Goal: Task Accomplishment & Management: Use online tool/utility

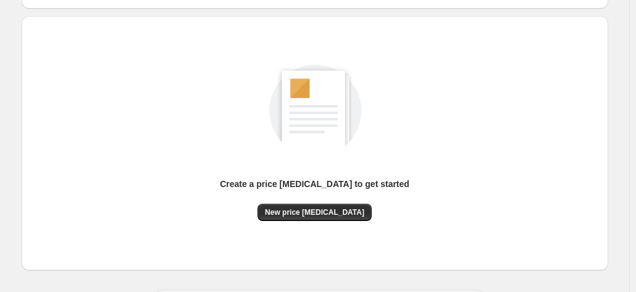
scroll to position [170, 0]
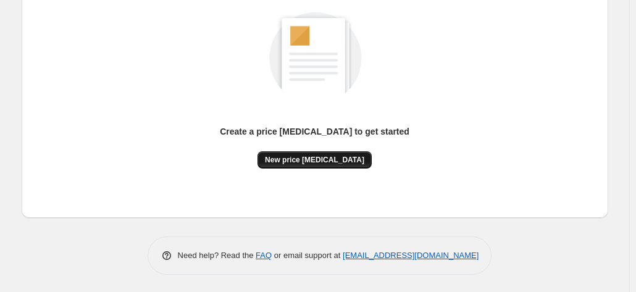
click at [333, 159] on span "New price change job" at bounding box center [314, 160] width 99 height 10
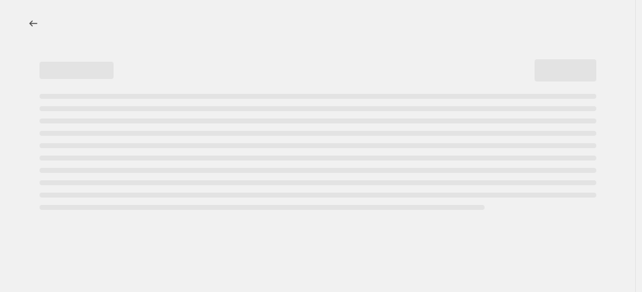
select select "percentage"
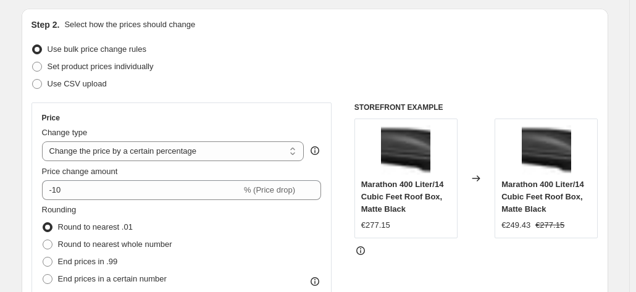
scroll to position [247, 0]
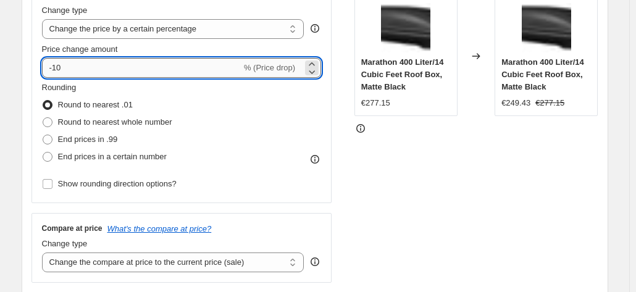
click at [149, 73] on input "-10" at bounding box center [141, 68] width 199 height 20
type input "-1"
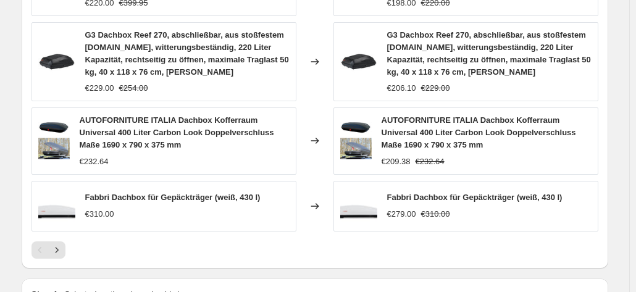
scroll to position [1029, 0]
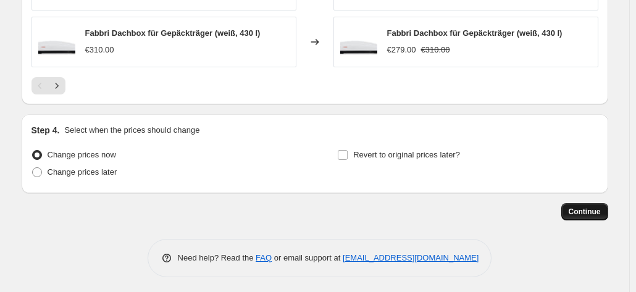
type input "-35"
click at [585, 212] on span "Continue" at bounding box center [585, 212] width 32 height 10
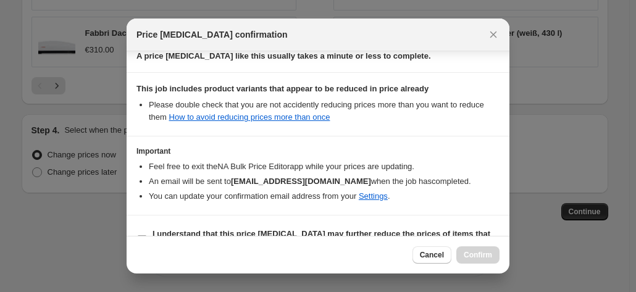
scroll to position [225, 0]
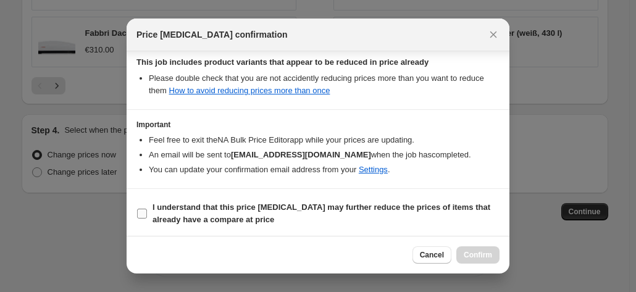
click at [335, 209] on b "I understand that this price change job may further reduce the prices of items …" at bounding box center [322, 214] width 338 height 22
click at [147, 209] on input "I understand that this price change job may further reduce the prices of items …" at bounding box center [142, 214] width 10 height 10
checkbox input "true"
click at [497, 260] on button "Confirm" at bounding box center [477, 254] width 43 height 17
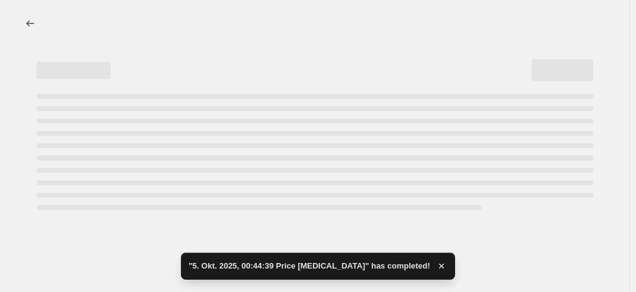
select select "percentage"
